Goal: Task Accomplishment & Management: Complete application form

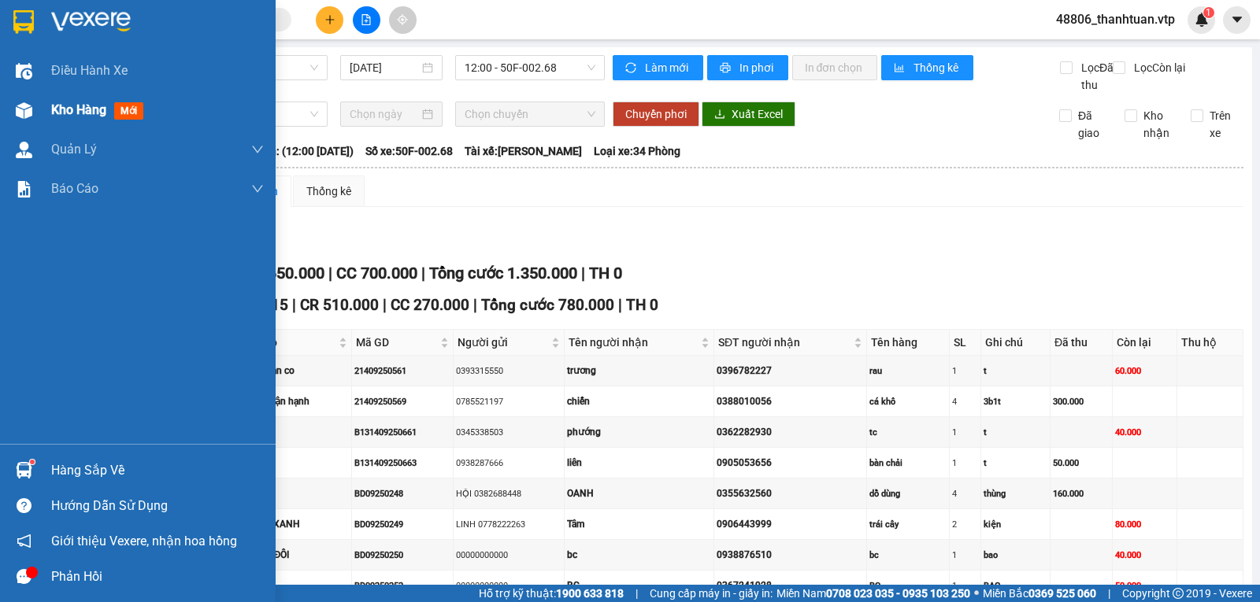
click at [50, 109] on div "Kho hàng mới" at bounding box center [138, 110] width 276 height 39
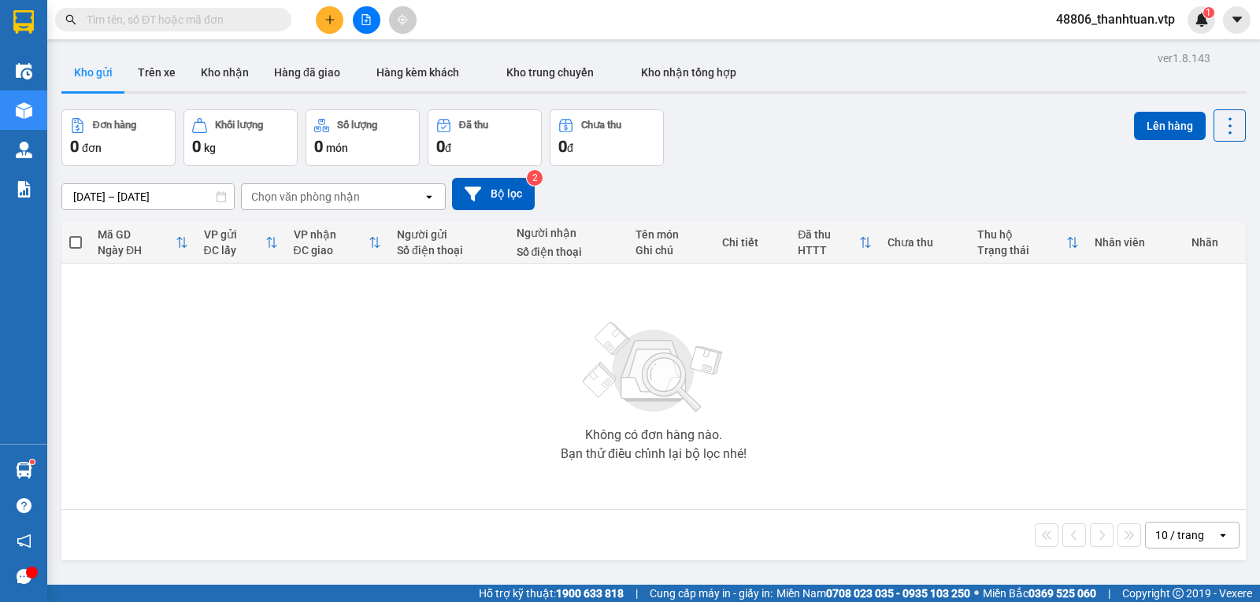
click at [326, 209] on div "Chọn văn phòng nhận" at bounding box center [332, 196] width 181 height 25
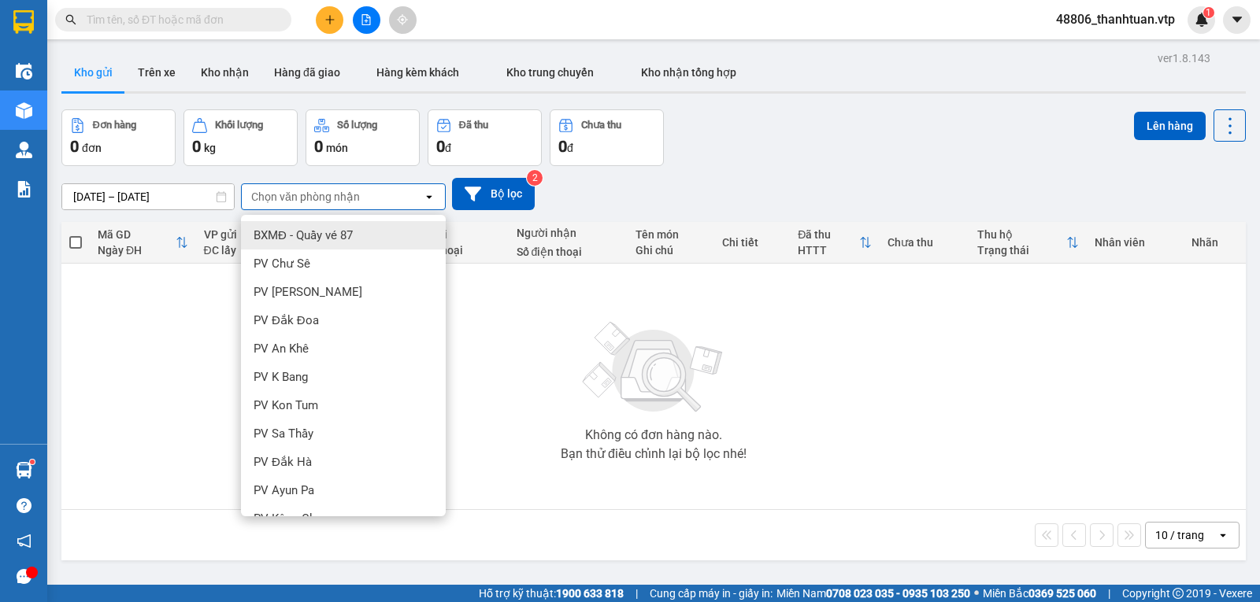
click at [653, 423] on img at bounding box center [653, 368] width 157 height 110
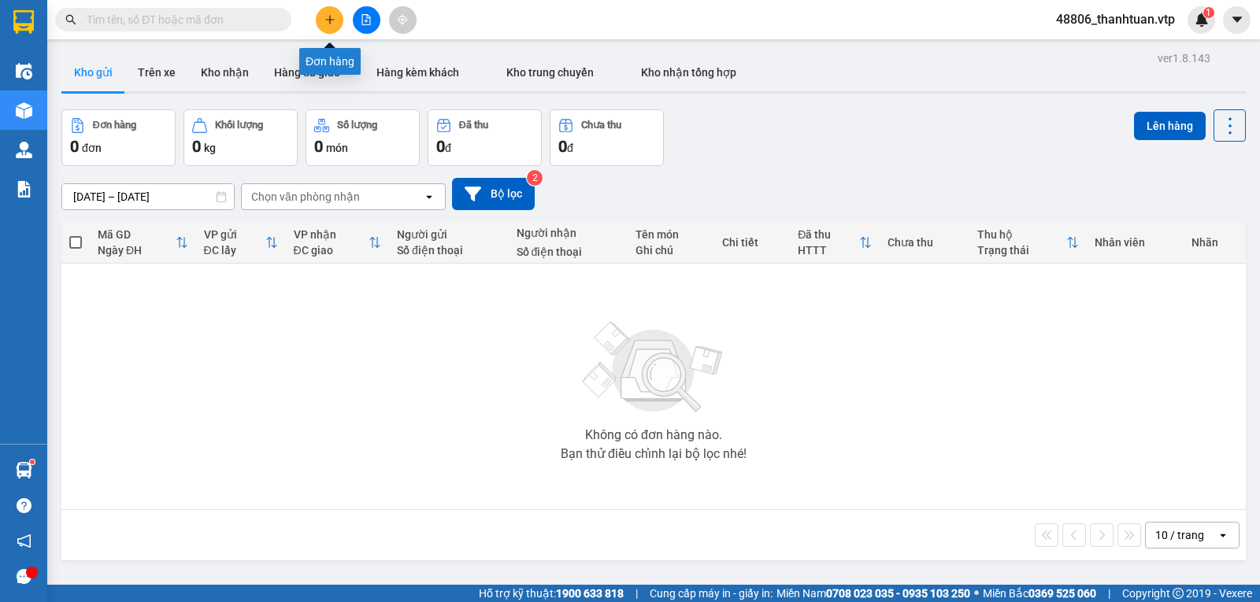
click at [338, 22] on button at bounding box center [330, 20] width 28 height 28
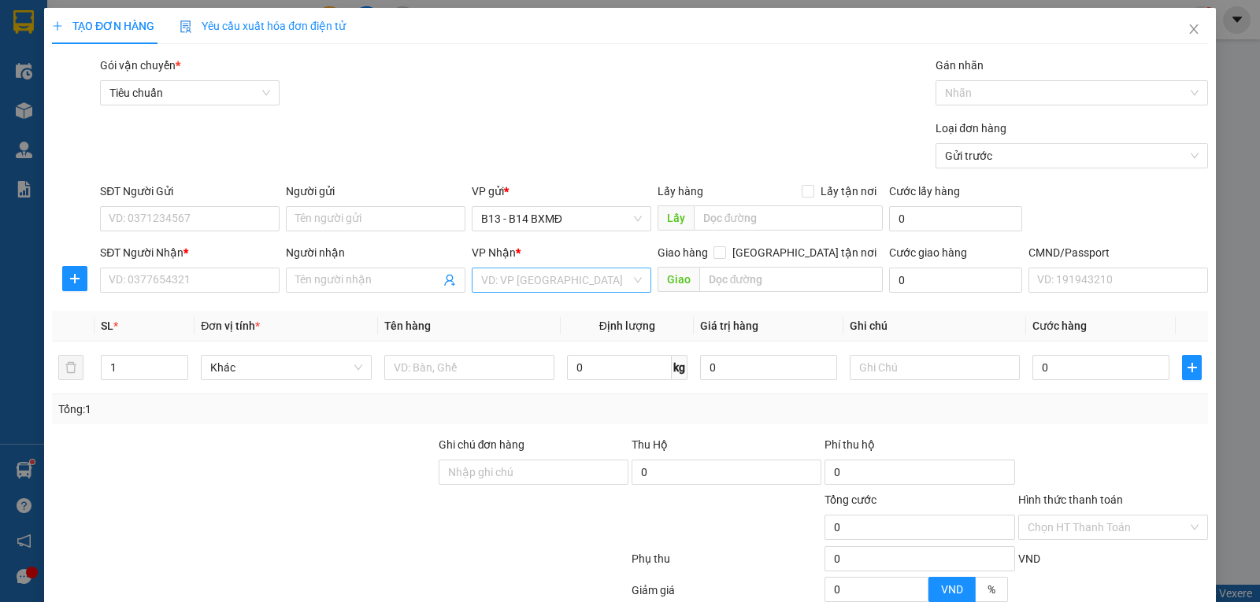
click at [521, 284] on input "search" at bounding box center [556, 281] width 150 height 24
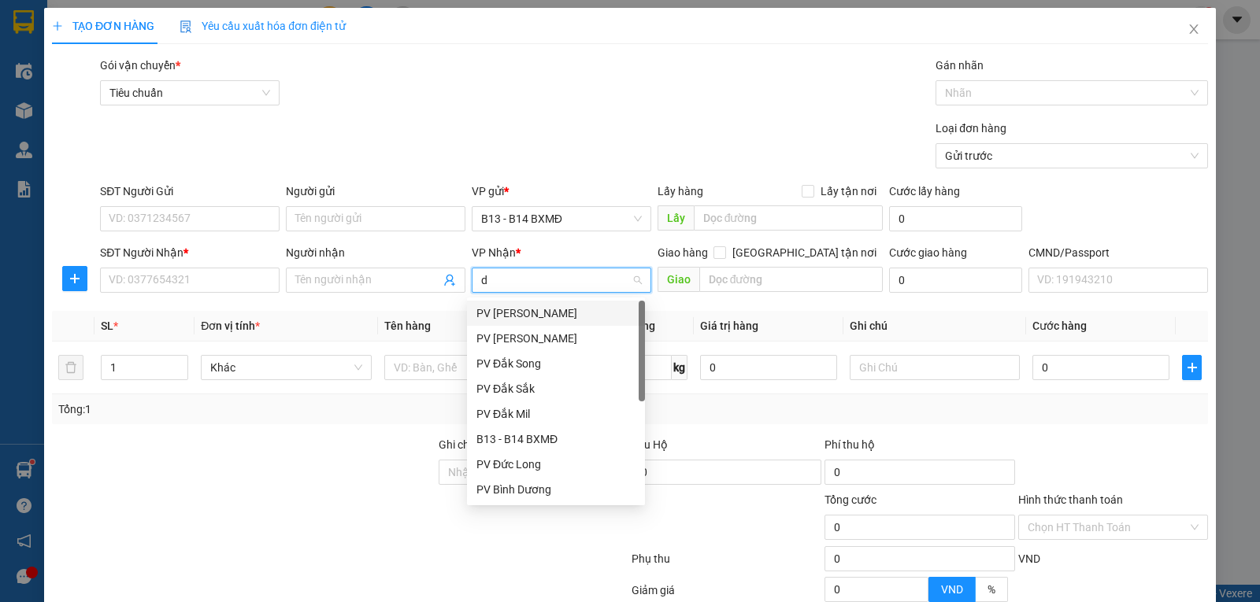
type input "dm"
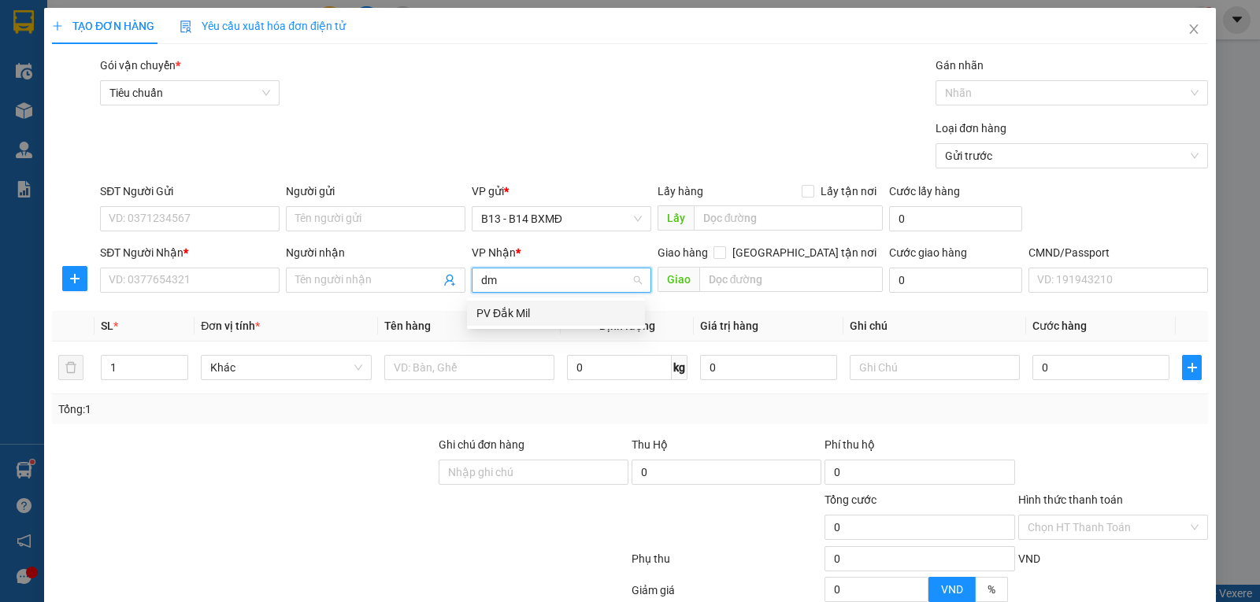
click at [523, 314] on div "PV Đắk Mil" at bounding box center [555, 313] width 159 height 17
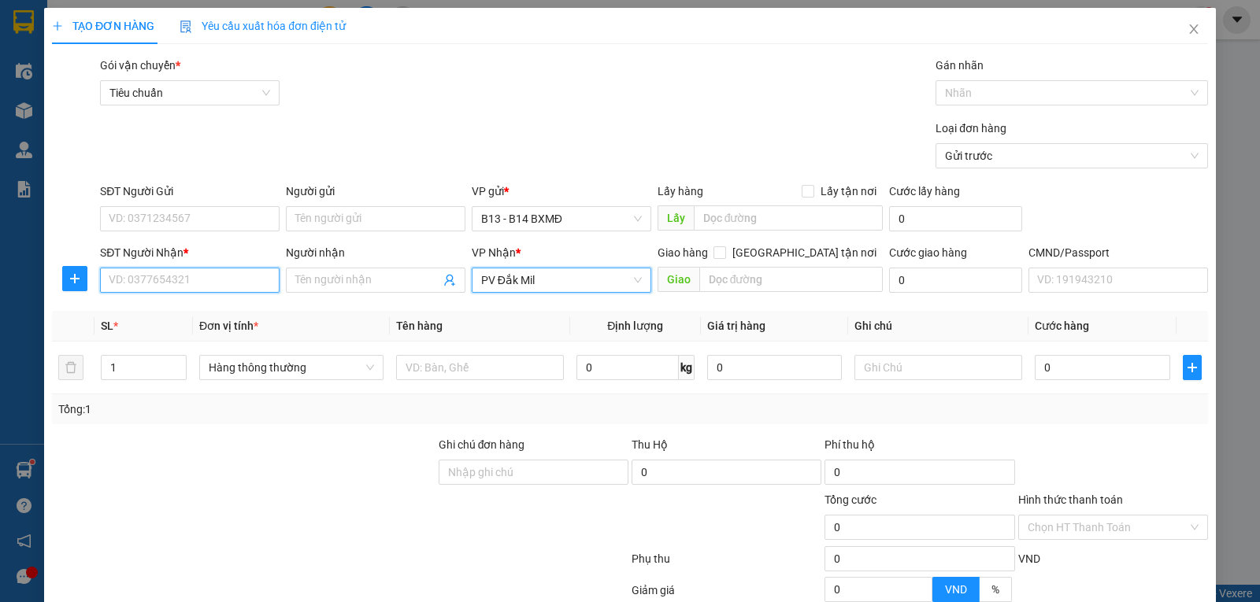
click at [224, 280] on input "SĐT Người Nhận *" at bounding box center [190, 280] width 180 height 25
type input "0975754754"
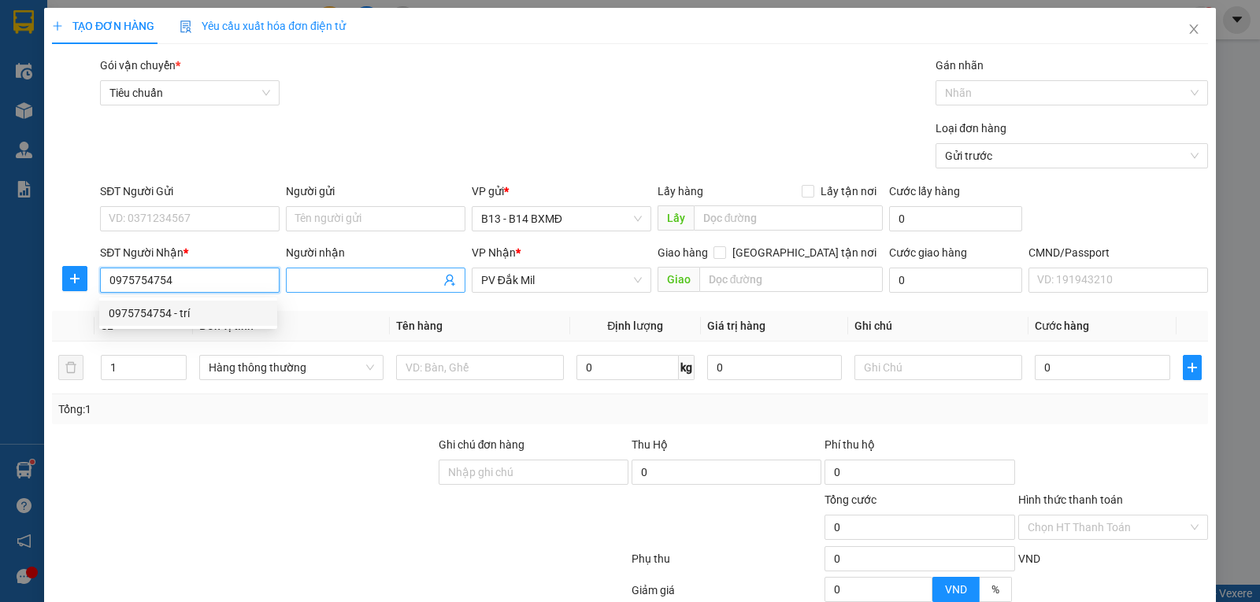
click at [178, 309] on div "0975754754 - trí" at bounding box center [188, 313] width 159 height 17
type input "trí"
type input "0975754754"
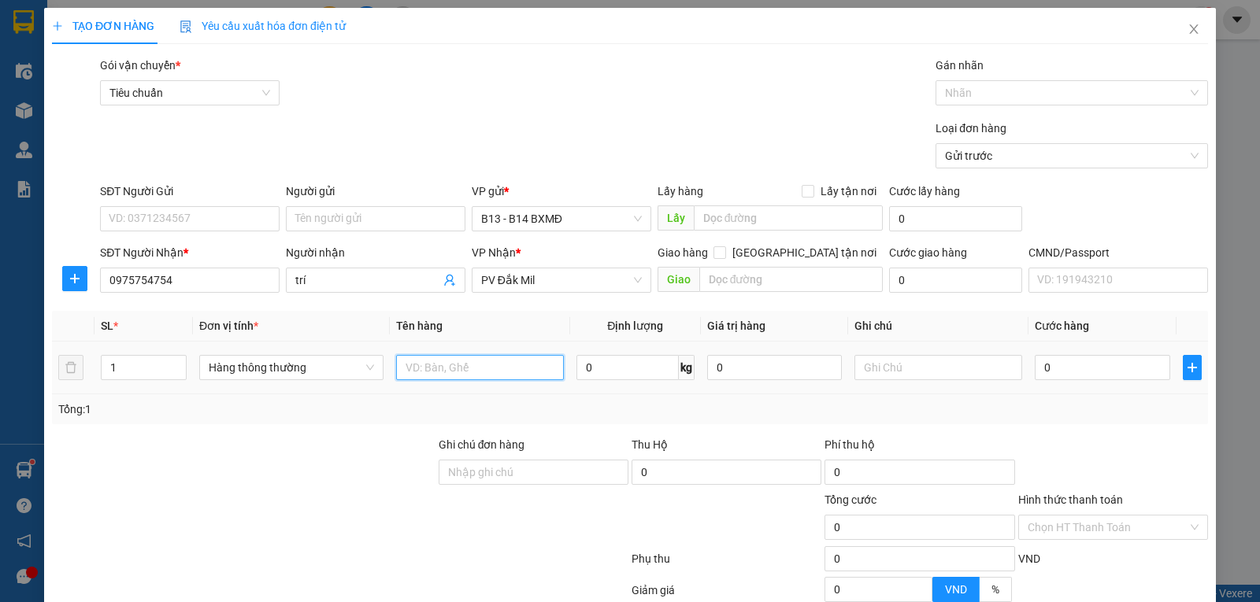
click at [435, 372] on input "text" at bounding box center [480, 367] width 168 height 25
type input "máy"
type input "2"
type input "t"
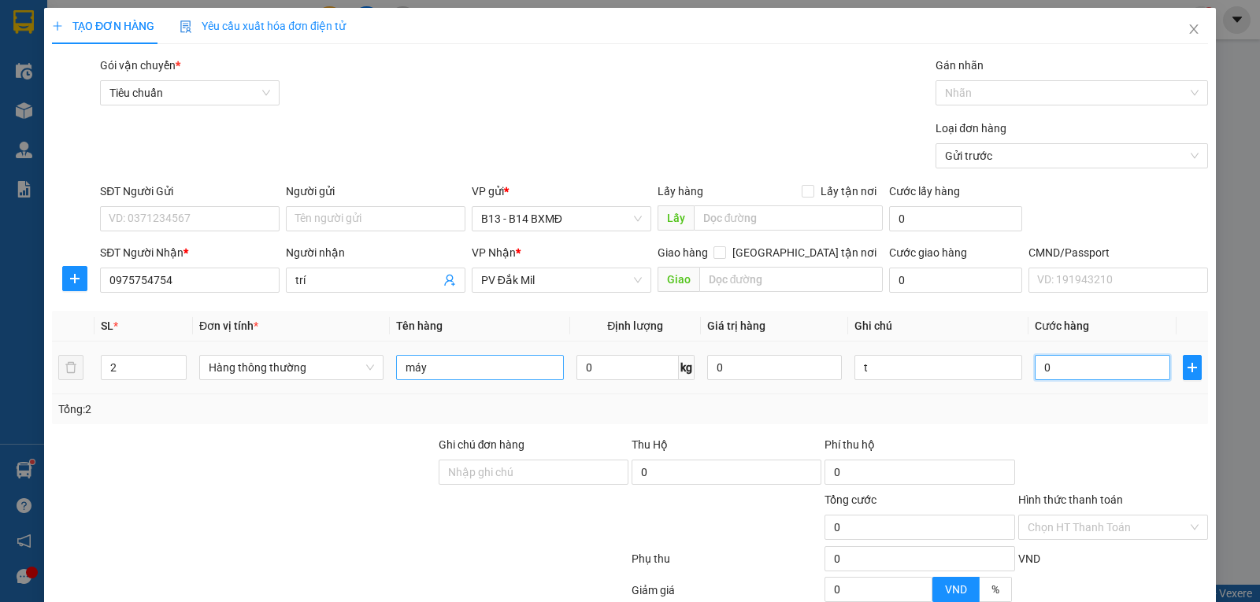
type input "5"
type input "50"
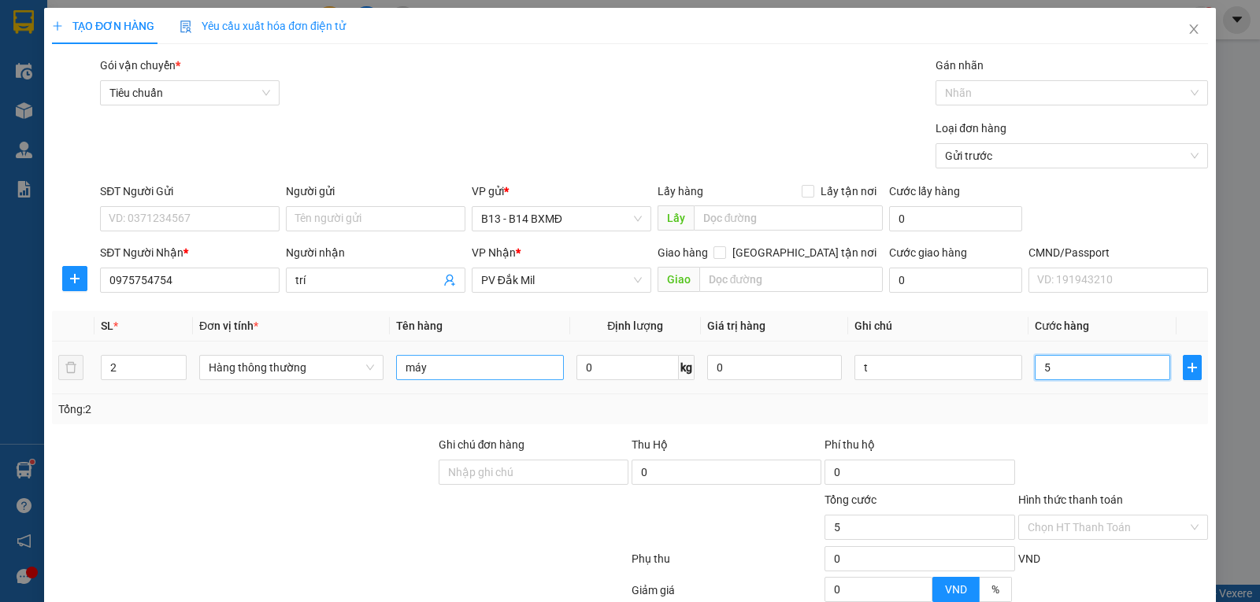
type input "50"
type input "500"
type input "5.000"
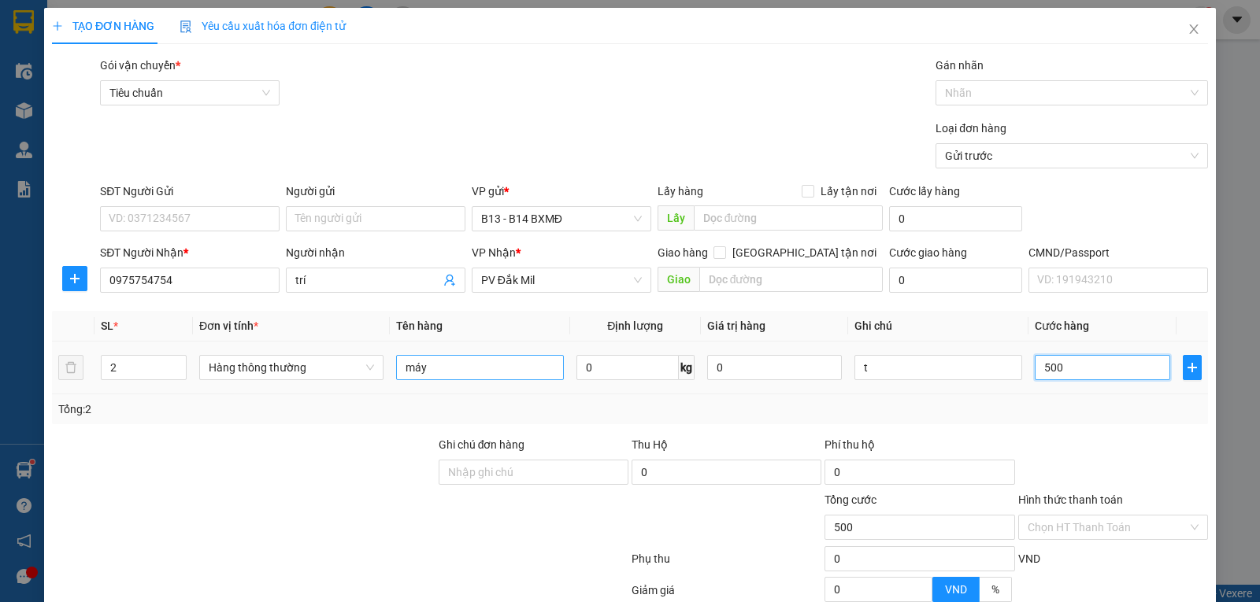
type input "5.000"
type input "50.000"
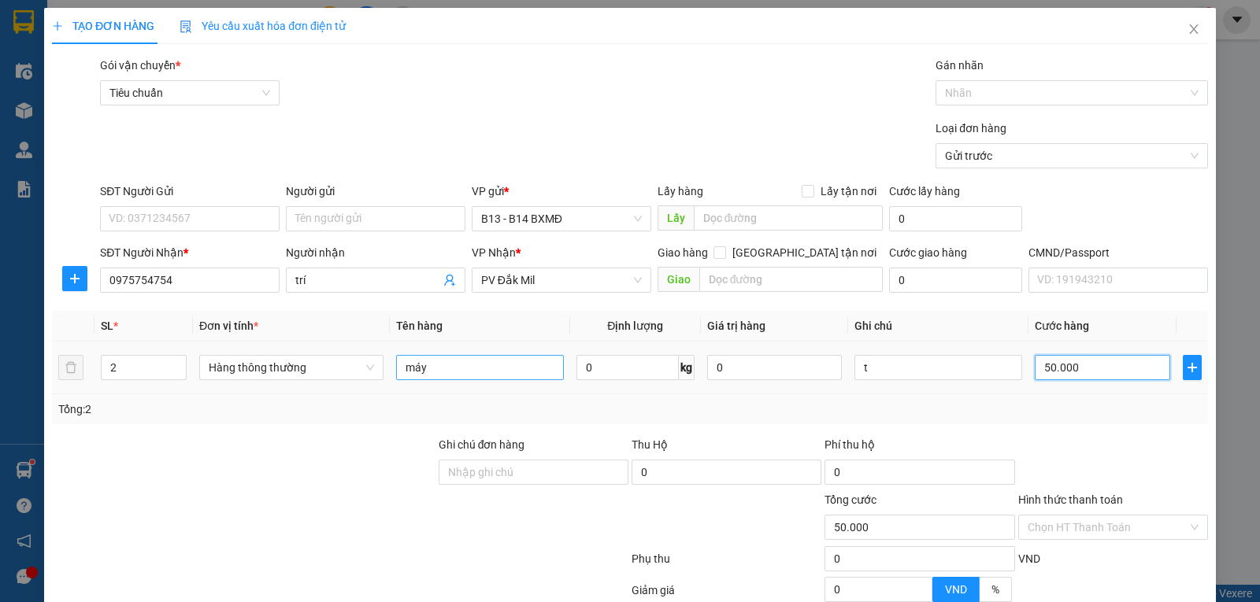
type input "500.000"
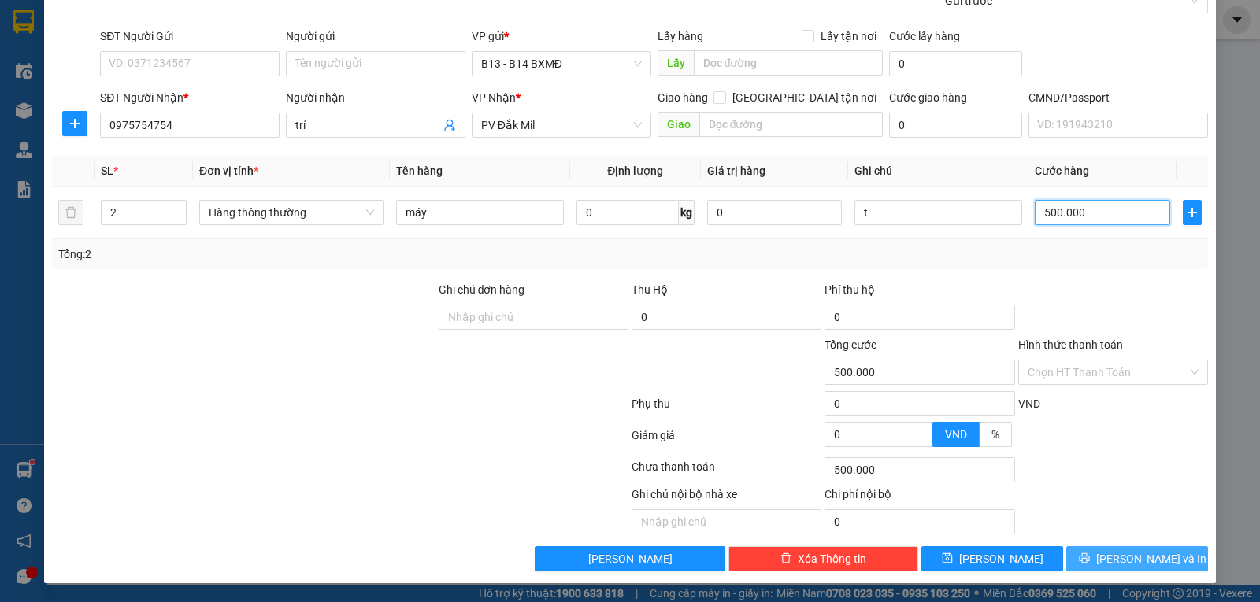
type input "500.000"
click at [1173, 564] on button "[PERSON_NAME] và In" at bounding box center [1137, 558] width 142 height 25
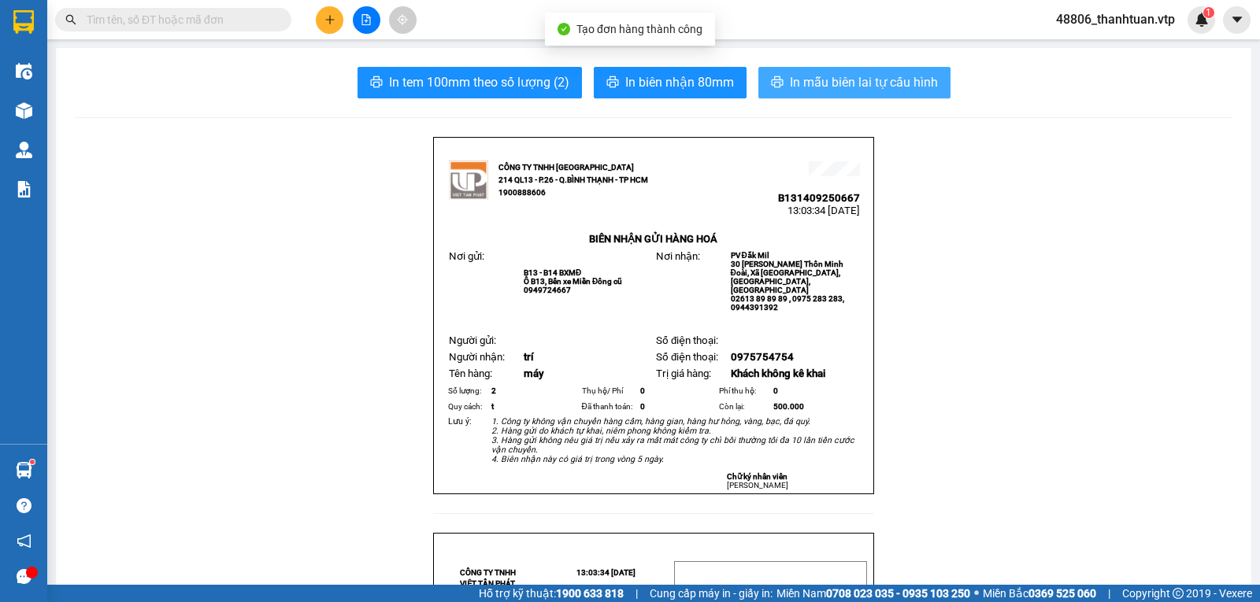
click at [865, 91] on span "In mẫu biên lai tự cấu hình" at bounding box center [864, 82] width 148 height 20
click at [829, 82] on span "In mẫu biên lai tự cấu hình" at bounding box center [864, 82] width 148 height 20
